Goal: Information Seeking & Learning: Learn about a topic

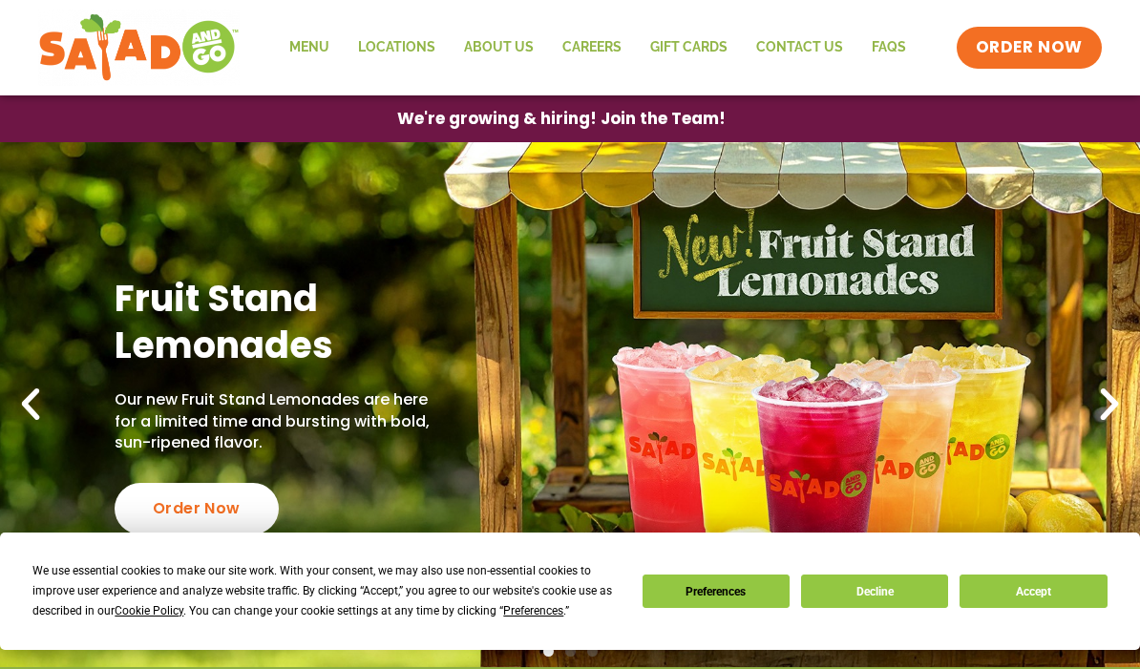
click at [882, 596] on button "Decline" at bounding box center [874, 591] width 147 height 33
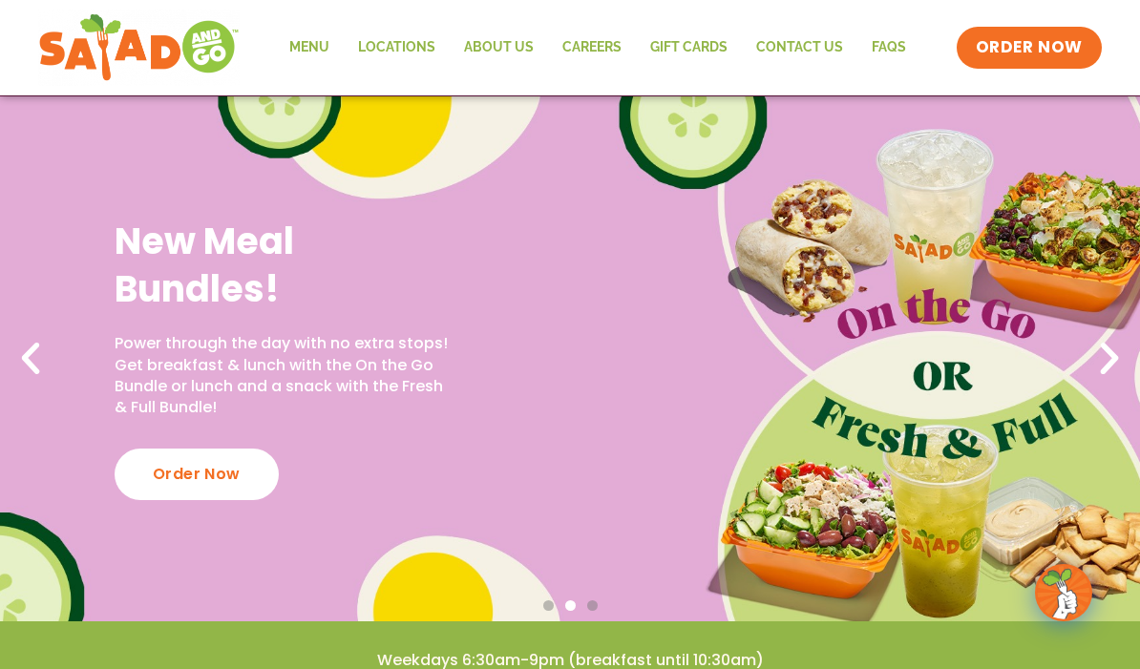
scroll to position [81, 0]
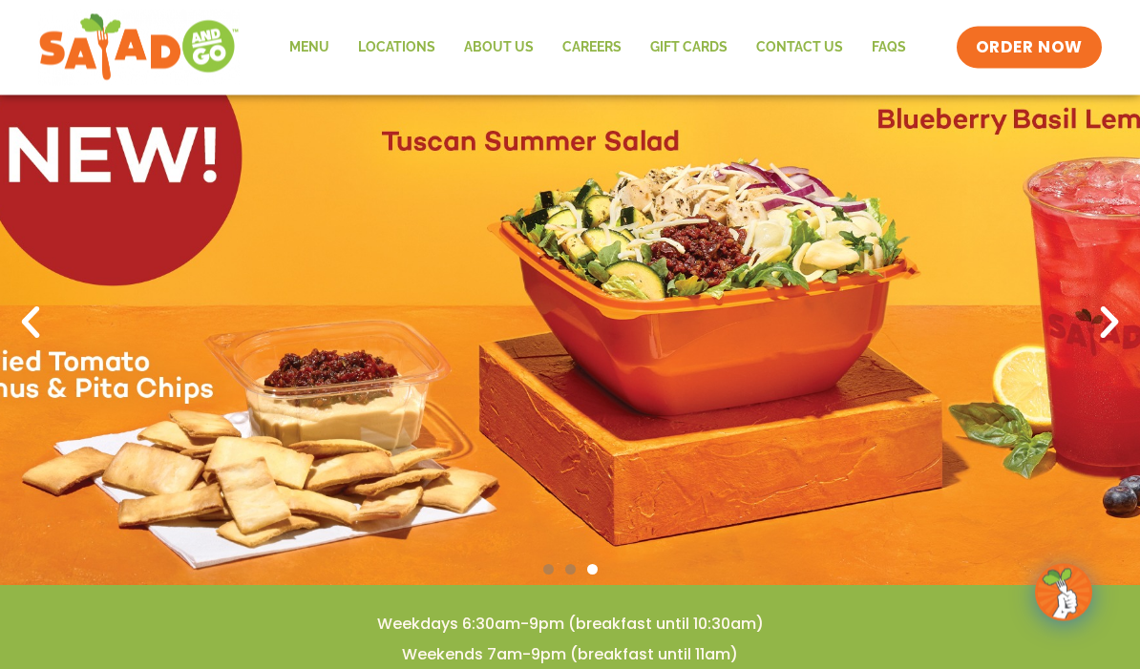
click at [311, 46] on link "Menu" at bounding box center [309, 48] width 69 height 44
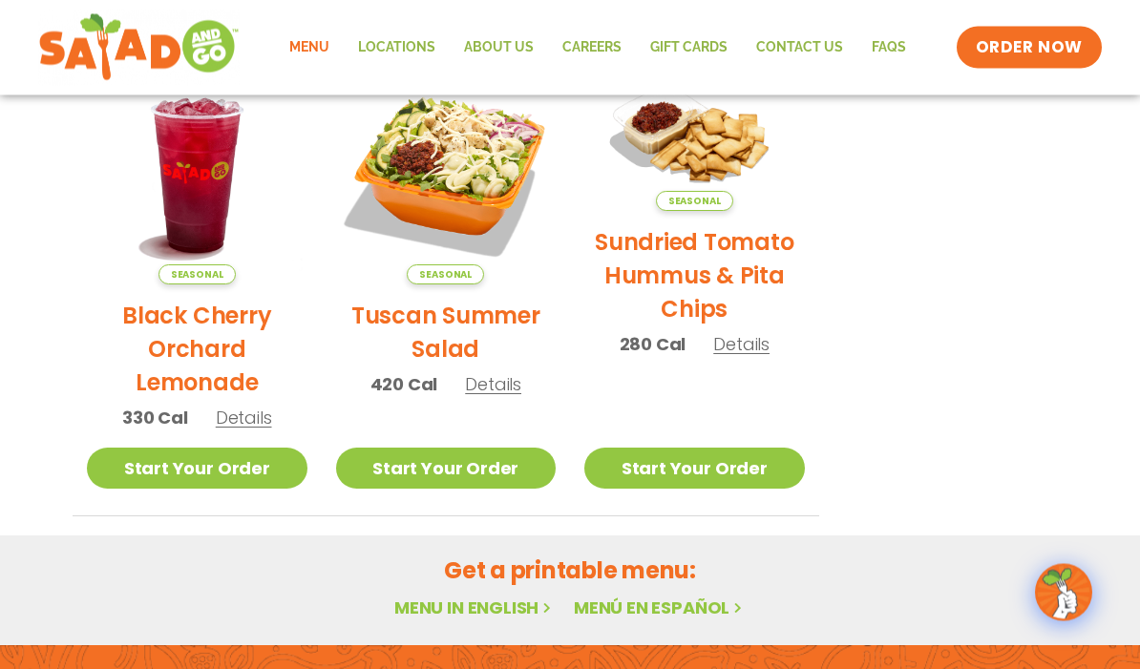
scroll to position [956, 0]
click at [392, 325] on h2 "Tuscan Summer Salad" at bounding box center [446, 332] width 221 height 67
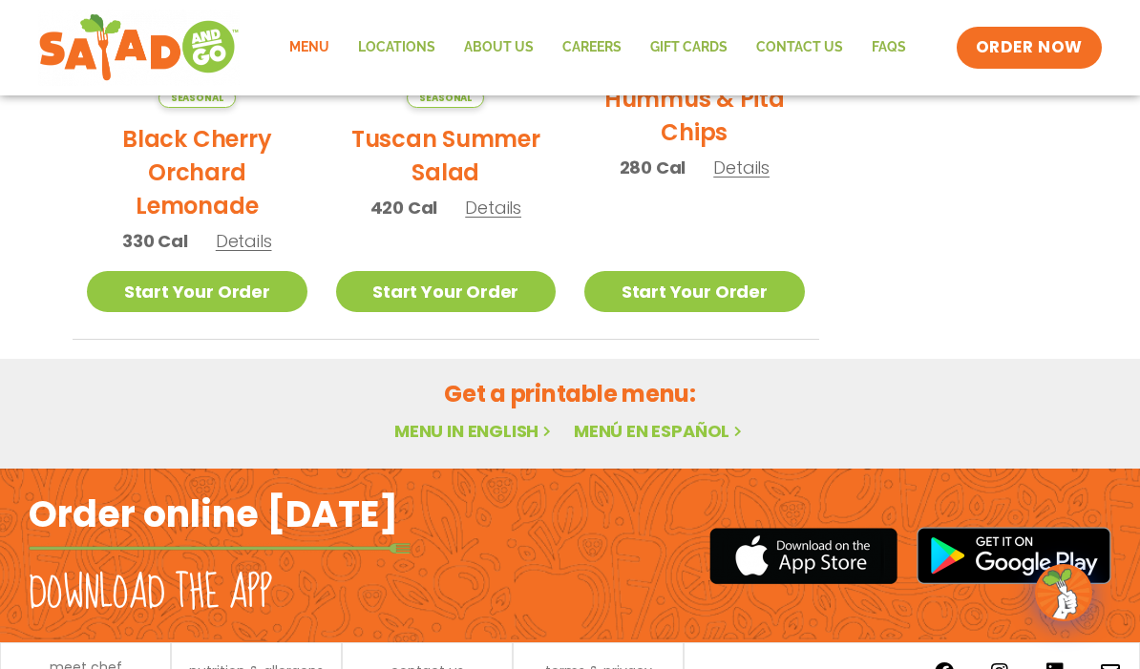
scroll to position [1132, 0]
click at [494, 437] on link "Menu in English" at bounding box center [474, 432] width 160 height 24
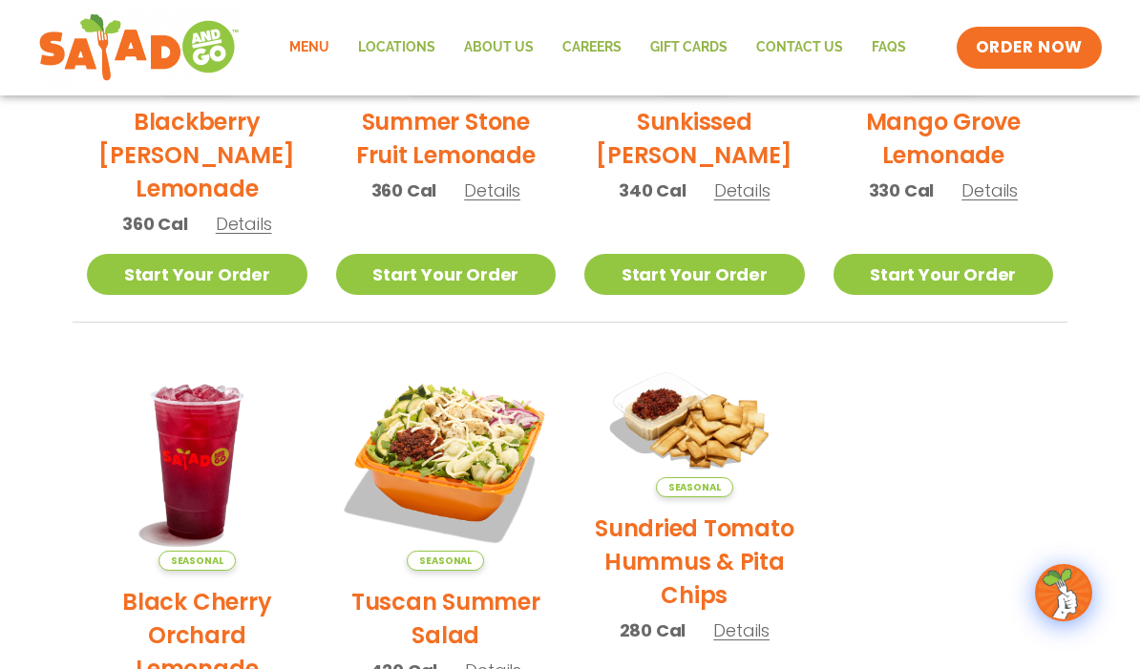
click at [69, 302] on div "Seasonal Blackberry Bramble Lemonade 360 Cal Details Start Your Order Seasonal …" at bounding box center [570, 336] width 1041 height 933
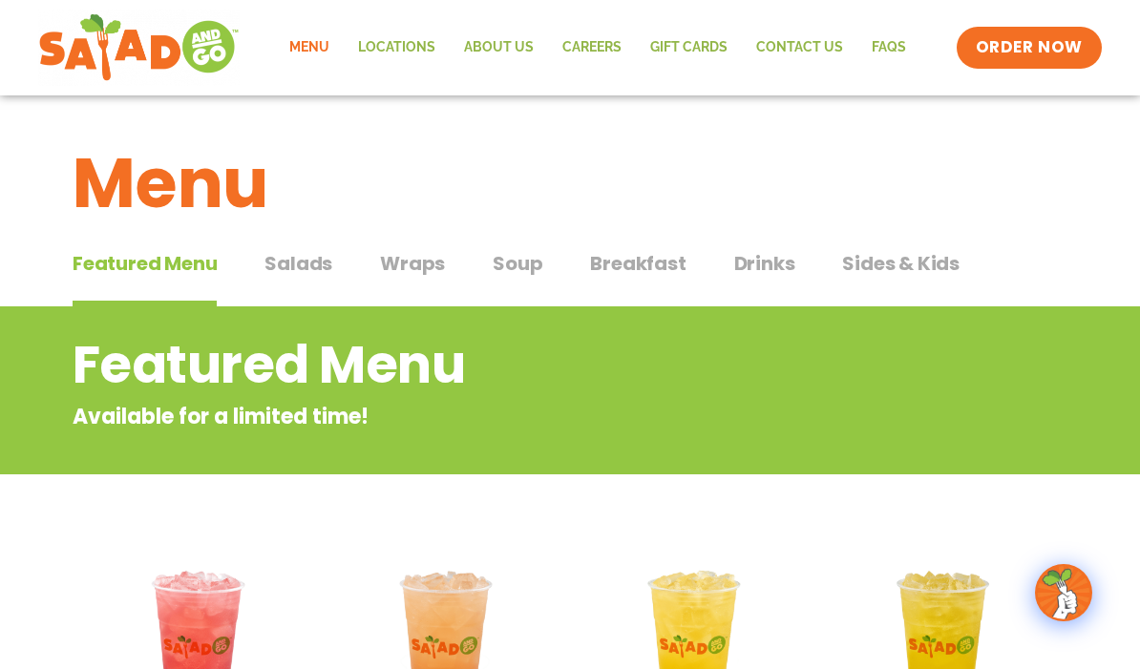
click at [297, 259] on span "Salads" at bounding box center [299, 263] width 68 height 29
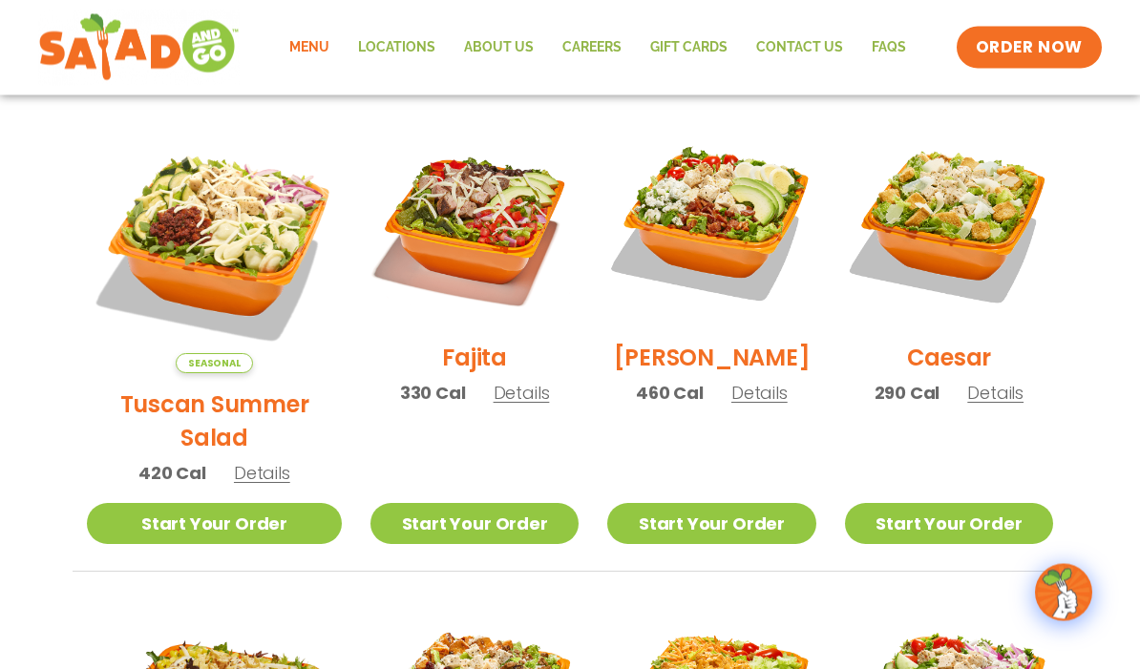
scroll to position [527, 0]
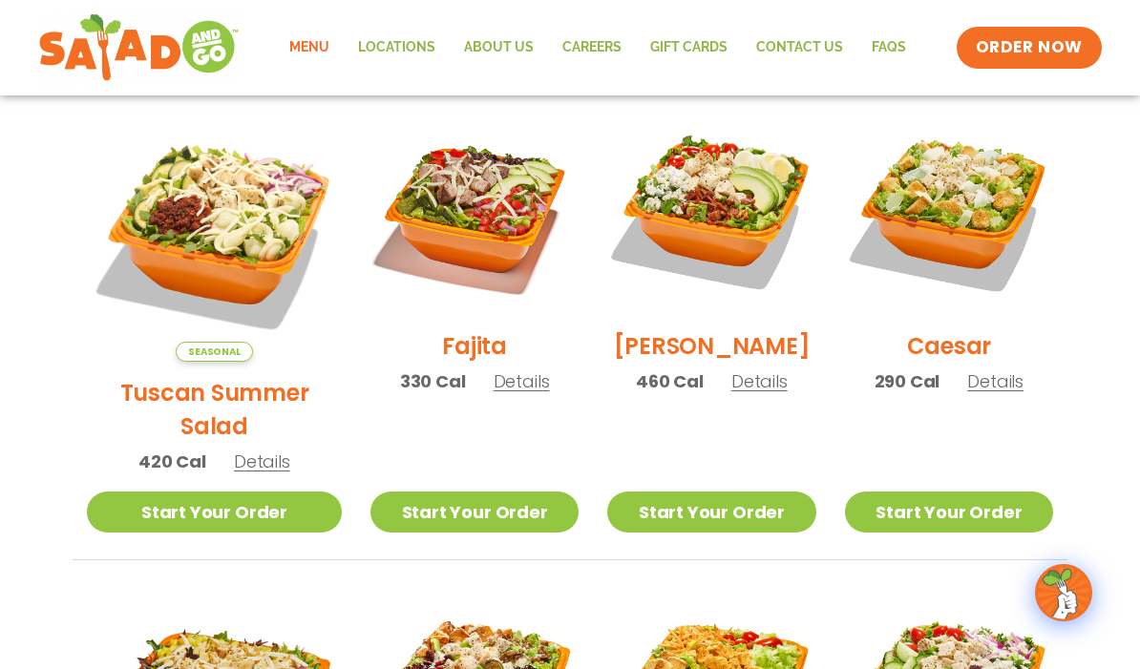
click at [745, 393] on span "Details" at bounding box center [760, 382] width 56 height 24
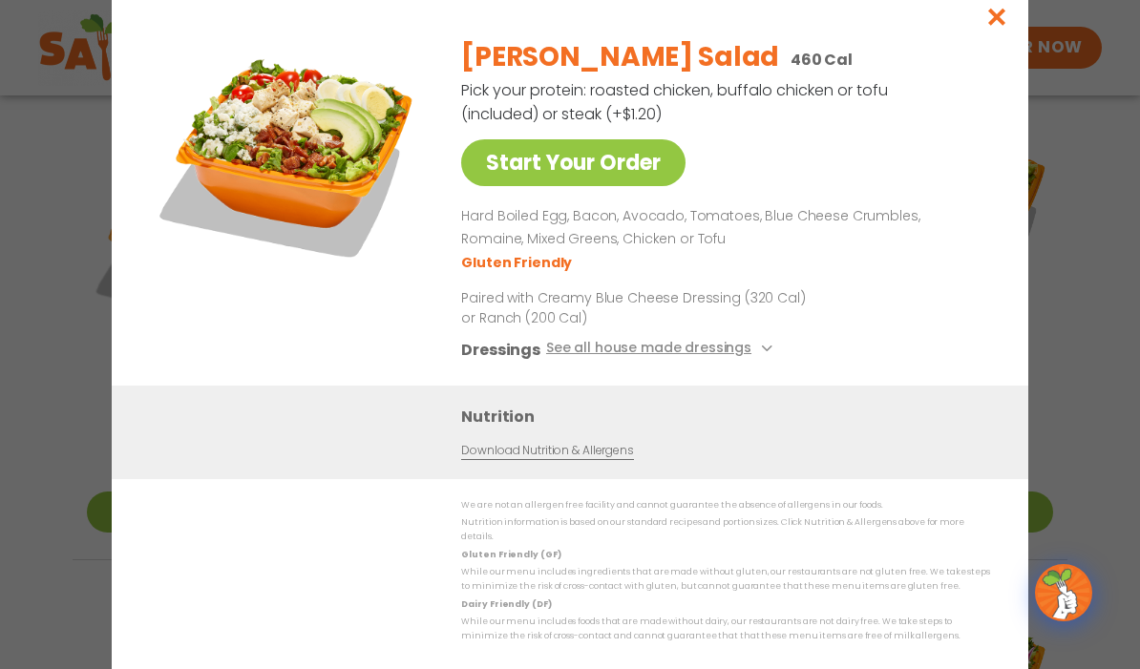
click at [967, 49] on button "Close modal" at bounding box center [997, 17] width 62 height 64
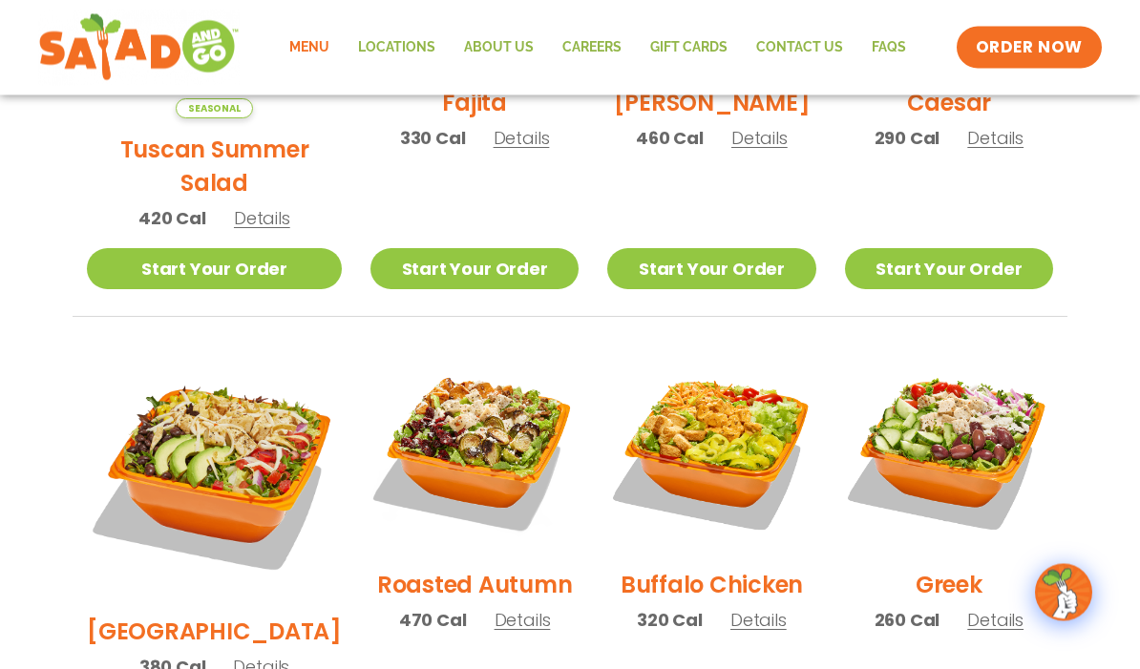
scroll to position [771, 0]
click at [495, 608] on span "Details" at bounding box center [523, 620] width 56 height 24
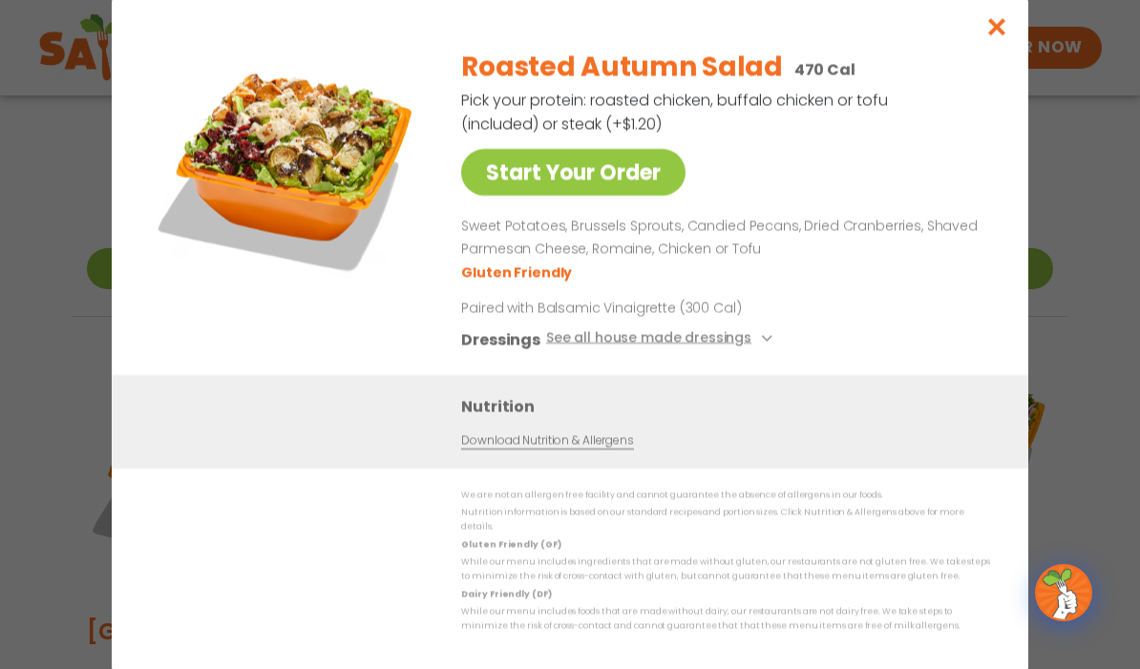
click at [599, 351] on button "See all house made dressings" at bounding box center [662, 340] width 232 height 24
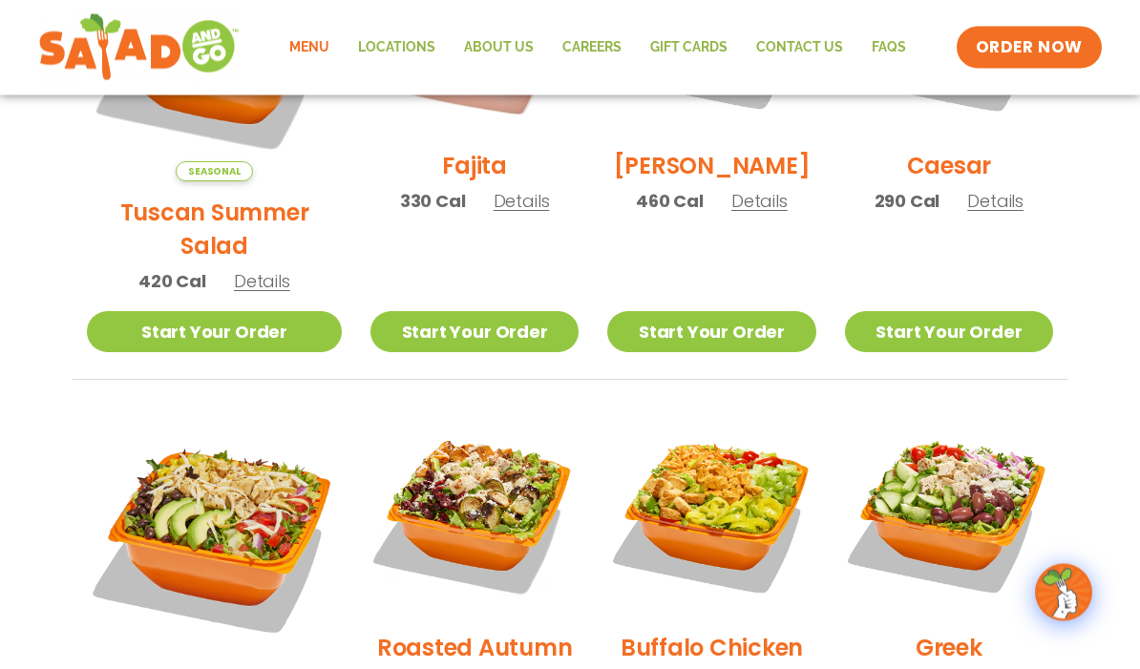
scroll to position [708, 0]
click at [980, 18] on div "Menu Locations About Us Careers GIFT CARDS Contact Us FAQs Menu Menu Locations …" at bounding box center [570, 48] width 1064 height 76
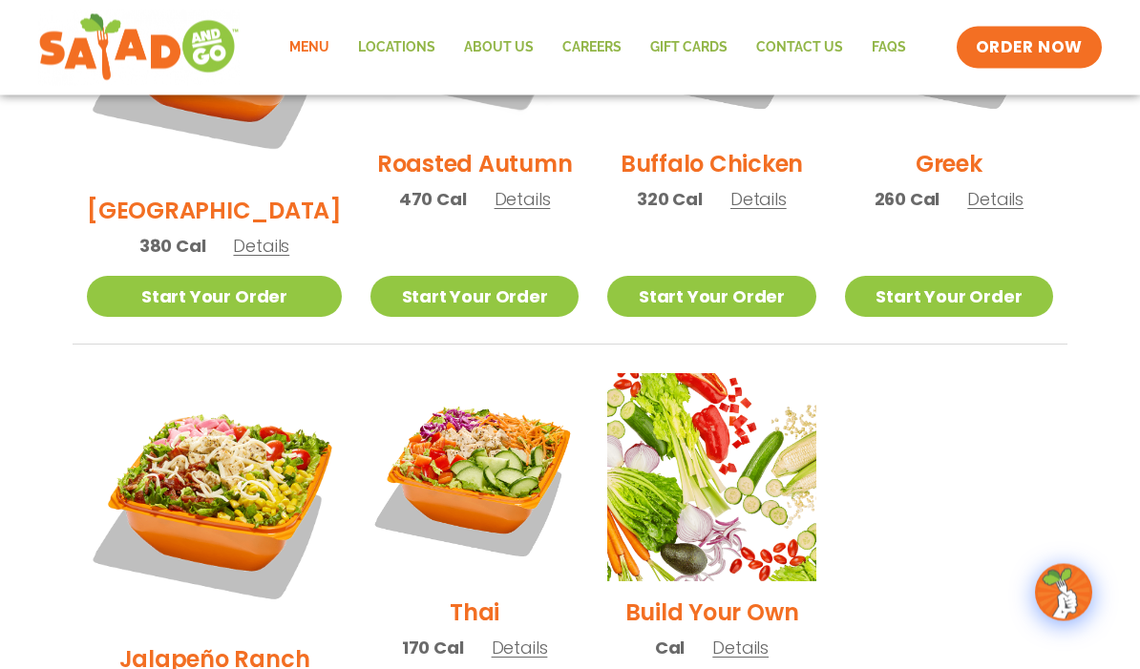
scroll to position [1201, 0]
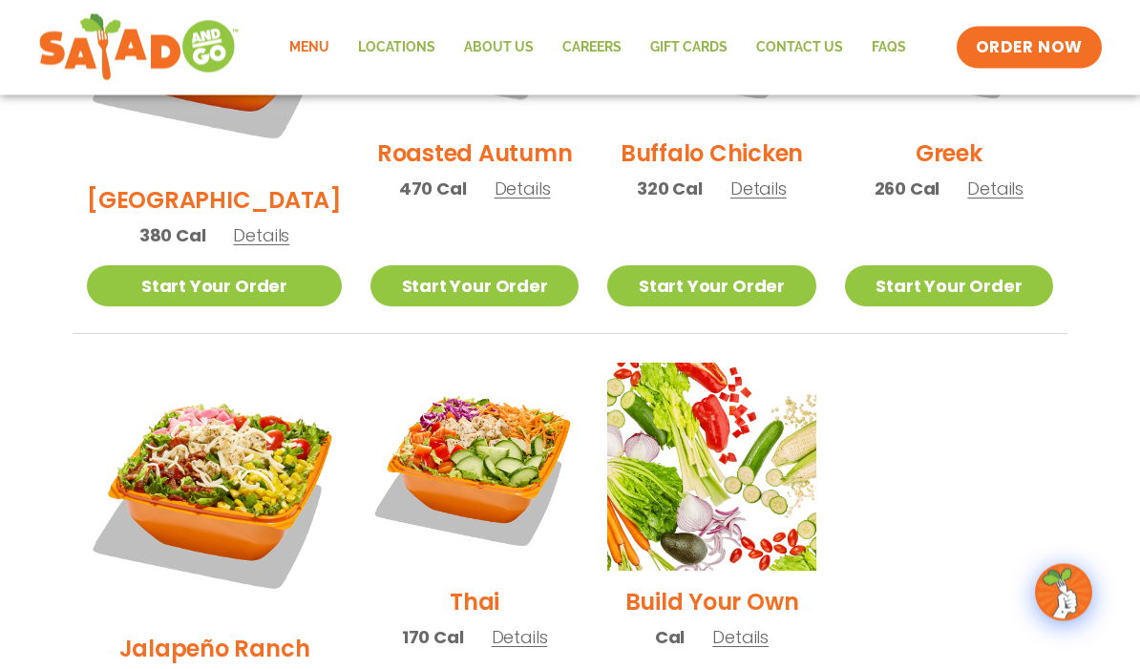
click at [498, 626] on span "Details" at bounding box center [520, 638] width 56 height 24
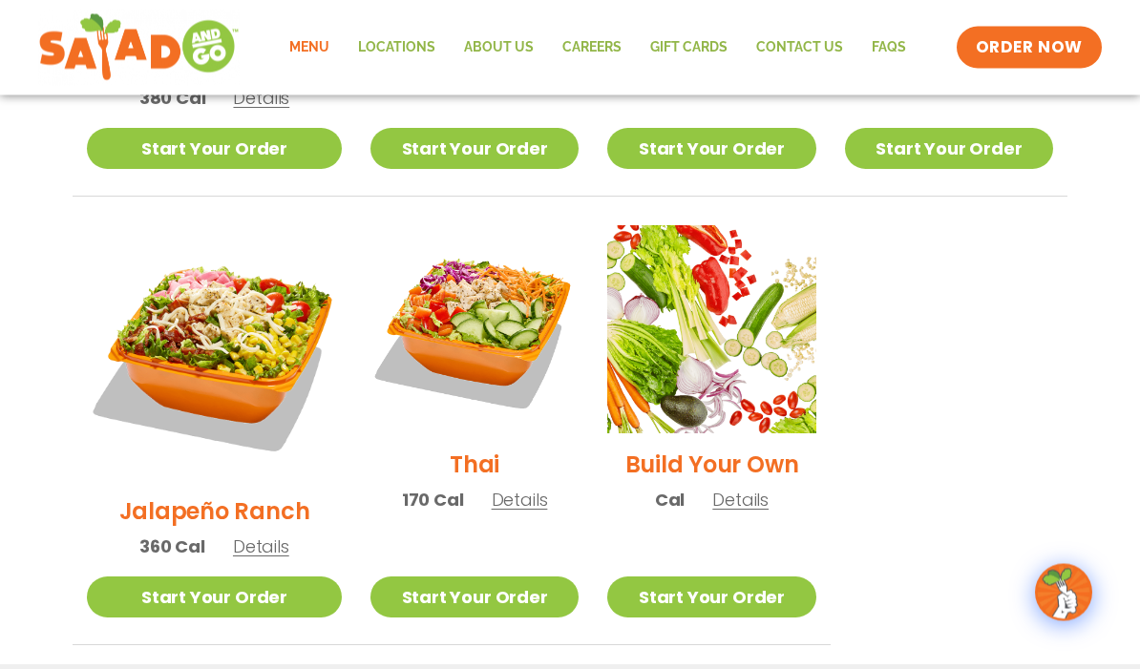
scroll to position [1351, 0]
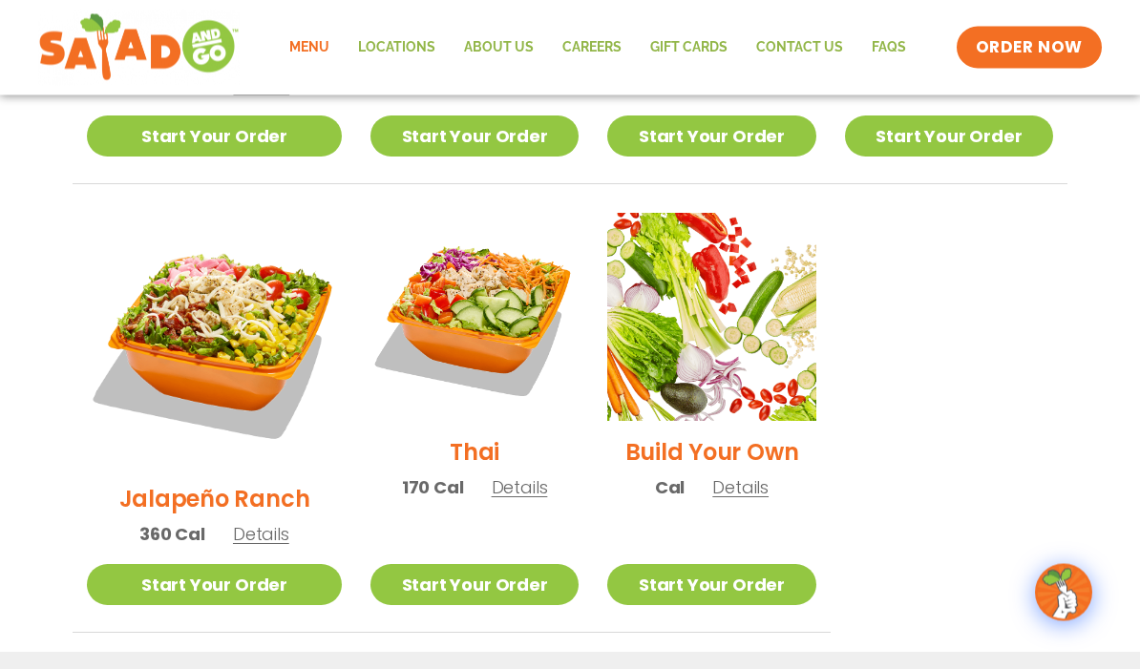
click at [233, 523] on span "Details" at bounding box center [261, 535] width 56 height 24
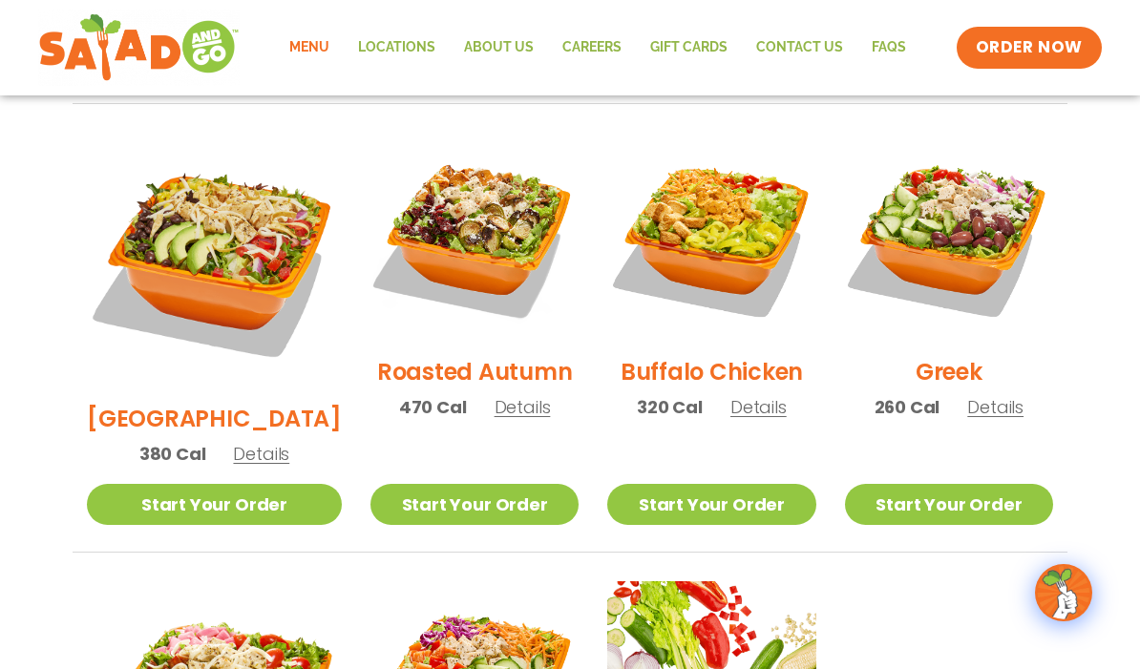
scroll to position [982, 0]
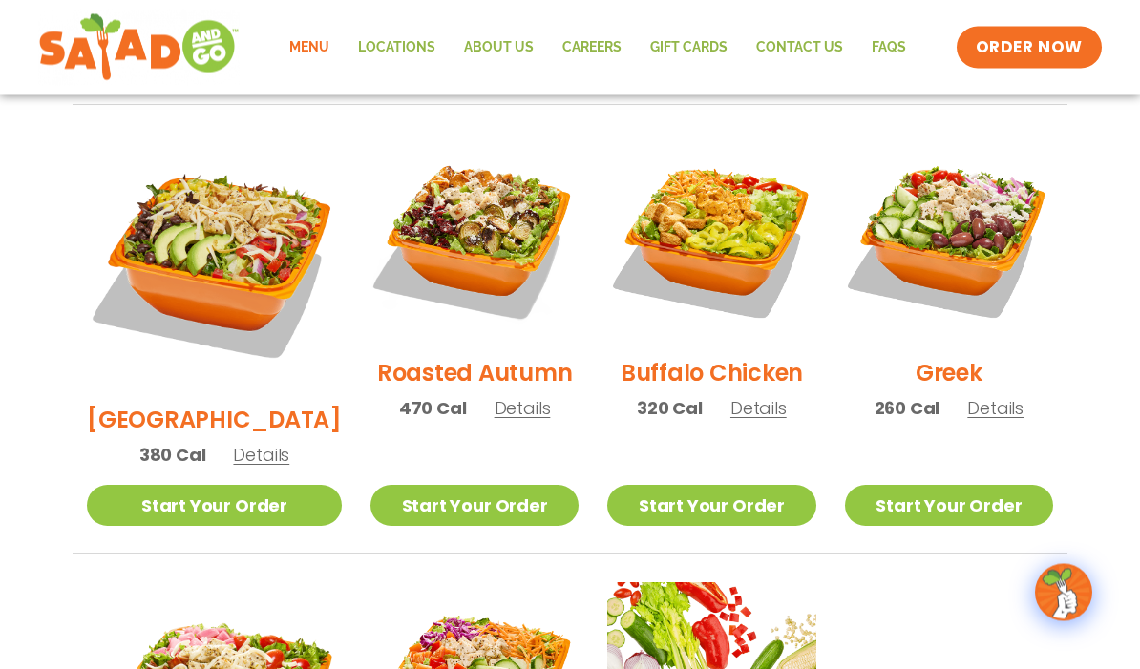
click at [993, 399] on div "Greek 260 Cal Details" at bounding box center [949, 287] width 208 height 305
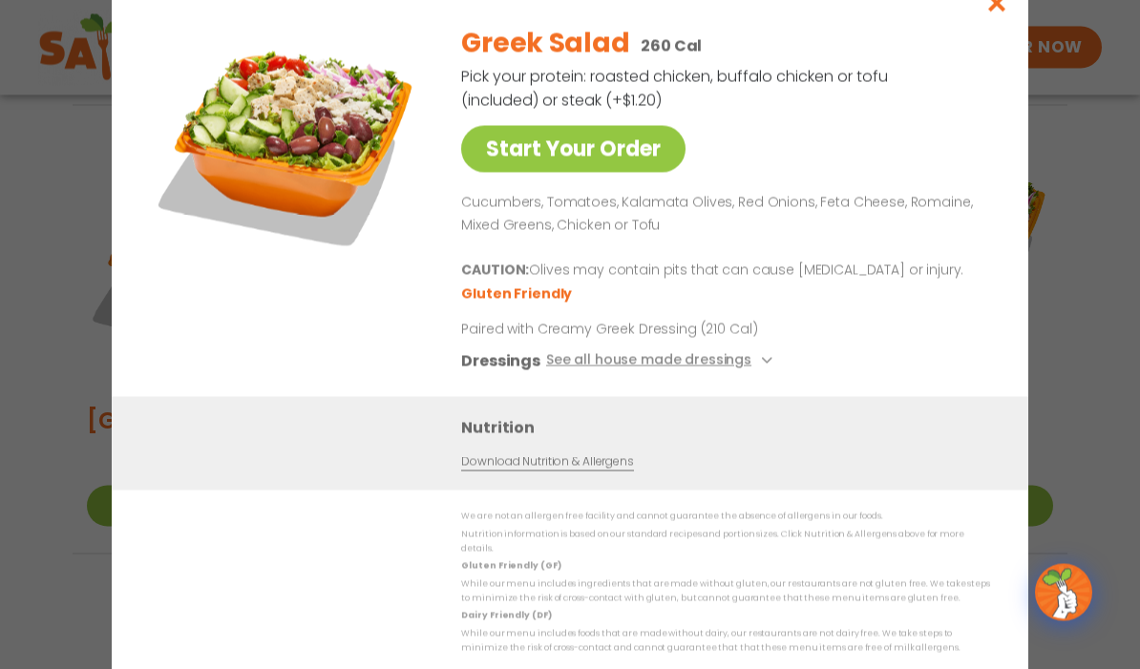
scroll to position [983, 0]
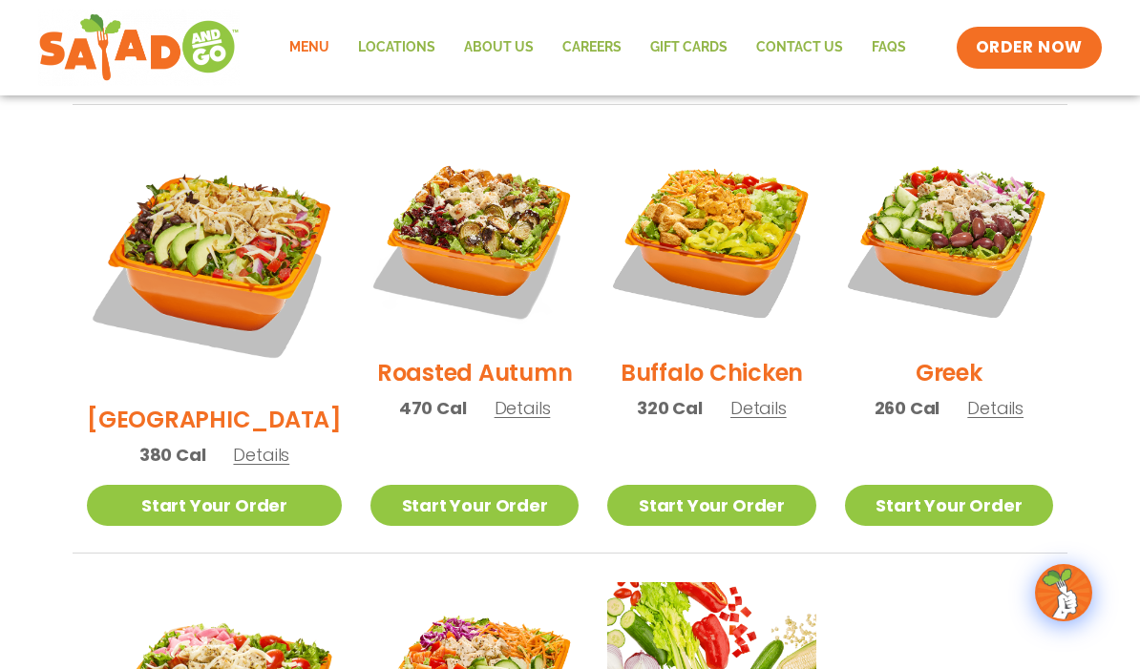
click at [495, 396] on span "Details" at bounding box center [523, 408] width 56 height 24
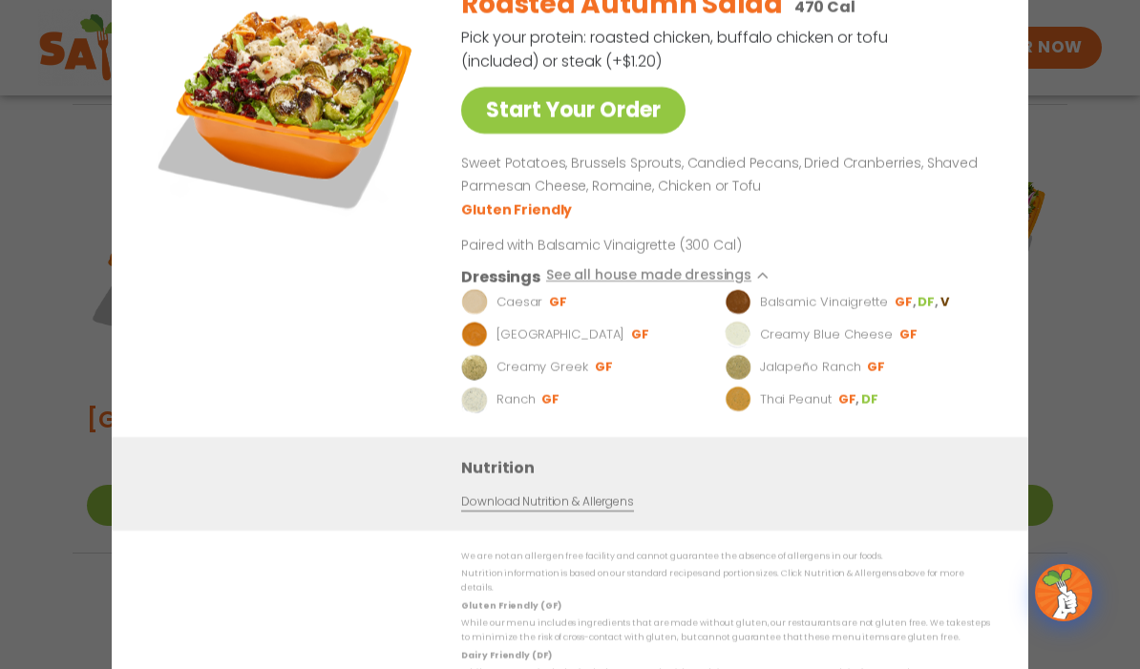
click at [244, 311] on div "Start Your Order" at bounding box center [288, 203] width 277 height 467
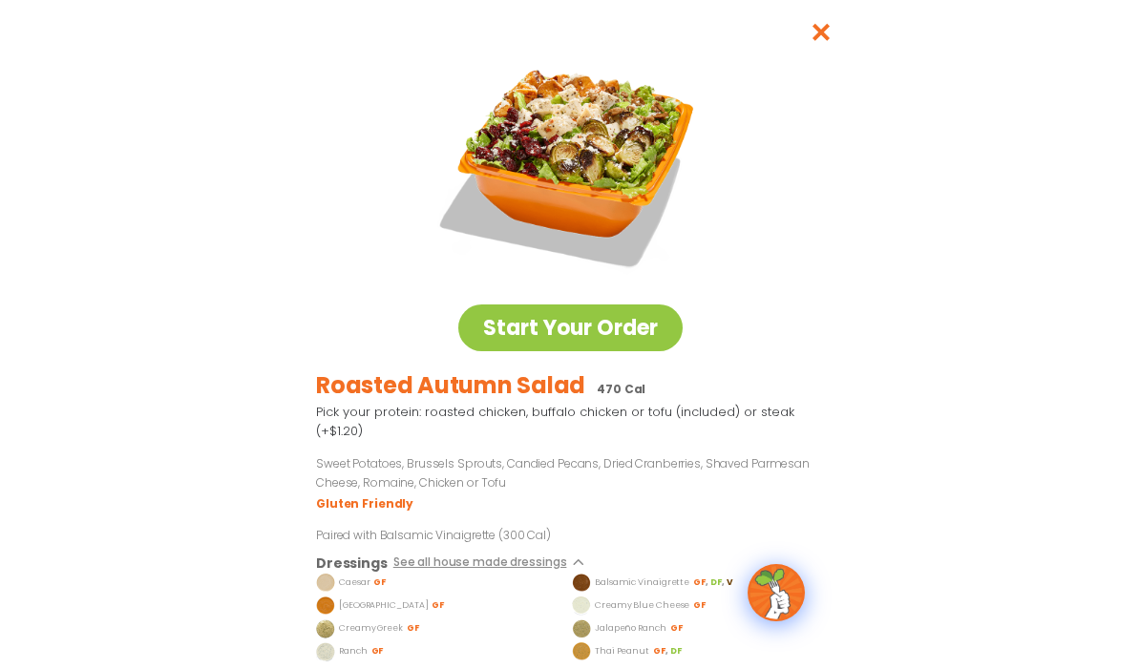
scroll to position [237, 0]
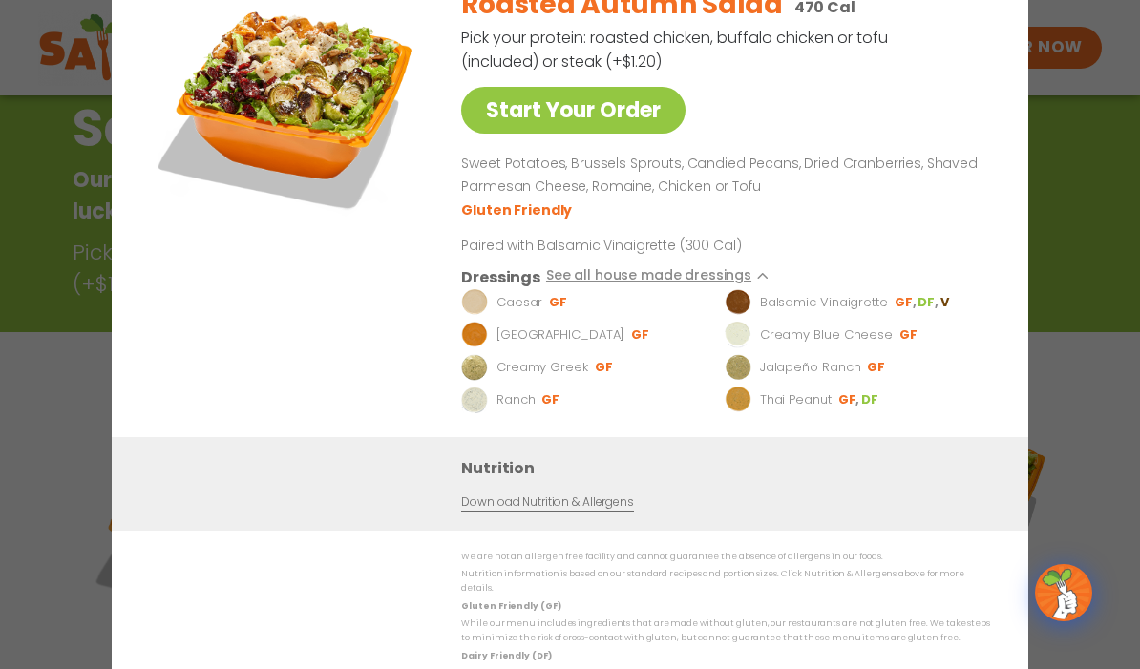
click at [187, 129] on img at bounding box center [288, 103] width 267 height 267
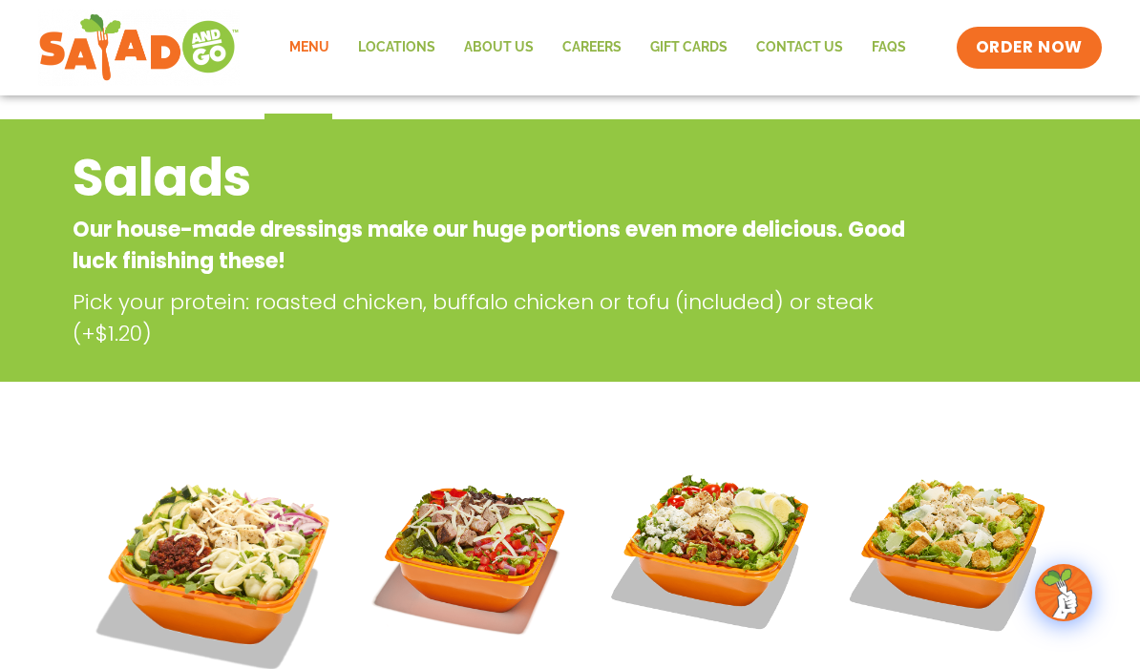
scroll to position [184, 0]
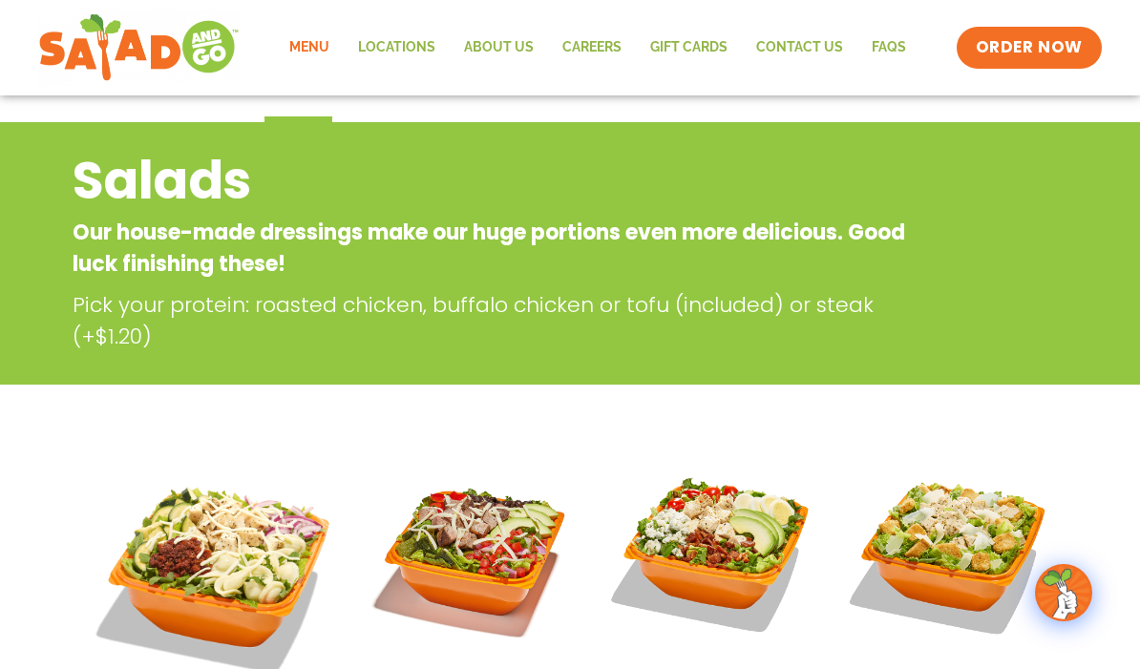
click at [1050, 46] on span "ORDER NOW" at bounding box center [1029, 47] width 107 height 23
